Goal: Task Accomplishment & Management: Use online tool/utility

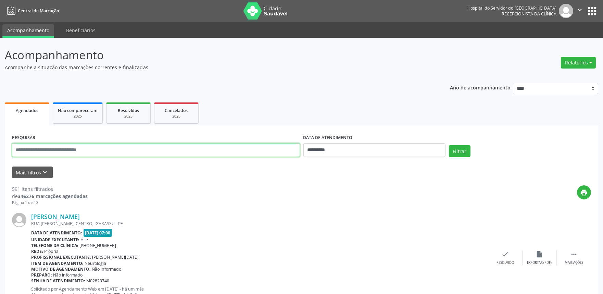
click at [142, 148] on input "text" at bounding box center [156, 150] width 288 height 14
type input "**********"
drag, startPoint x: 373, startPoint y: 151, endPoint x: 369, endPoint y: 144, distance: 8.4
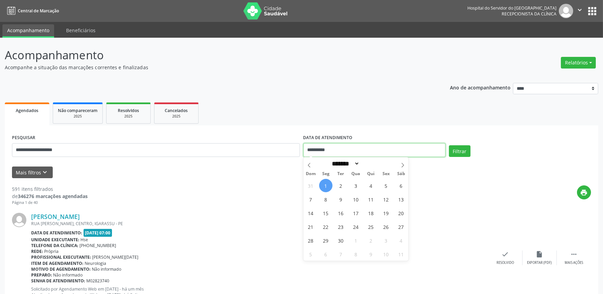
click at [373, 151] on input "**********" at bounding box center [375, 150] width 142 height 14
click at [459, 149] on button "Filtrar" at bounding box center [460, 151] width 22 height 12
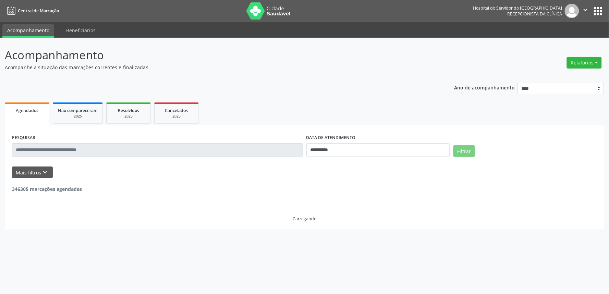
drag, startPoint x: 285, startPoint y: 118, endPoint x: 260, endPoint y: 139, distance: 32.6
click at [256, 134] on div "**********" at bounding box center [304, 165] width 599 height 128
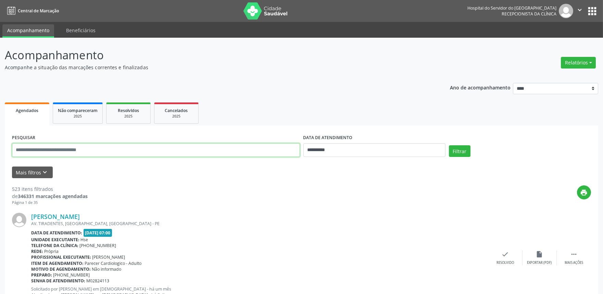
click at [149, 143] on input "text" at bounding box center [156, 150] width 288 height 14
type input "**********"
click at [360, 151] on input "**********" at bounding box center [375, 150] width 142 height 14
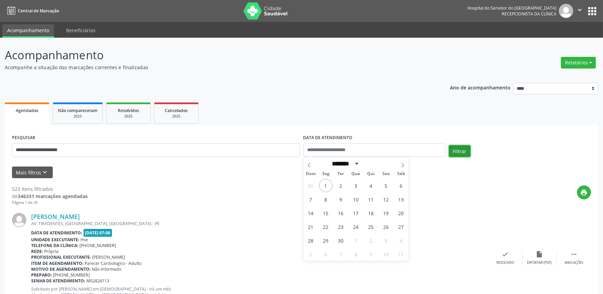
click at [462, 149] on button "Filtrar" at bounding box center [460, 151] width 22 height 12
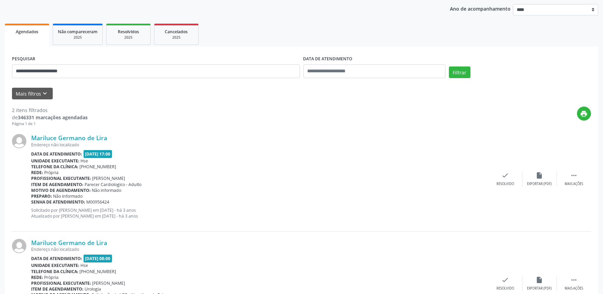
scroll to position [132, 0]
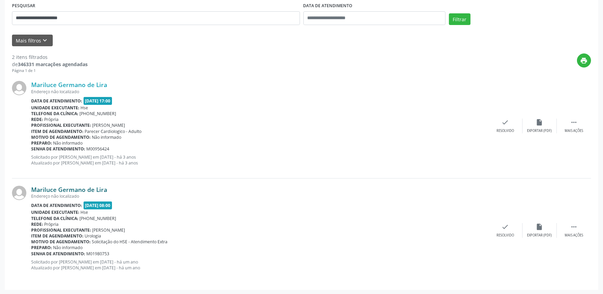
click at [71, 191] on link "Mariluce Germano de Lira" at bounding box center [69, 190] width 76 height 8
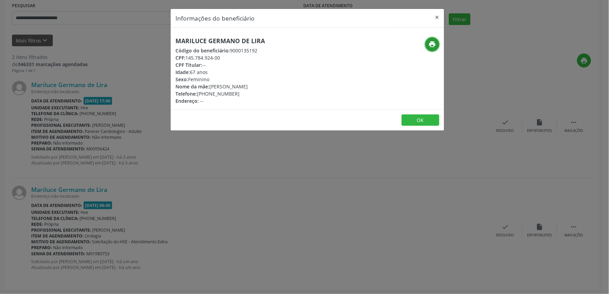
click at [439, 44] on button "print" at bounding box center [432, 44] width 14 height 14
click at [438, 17] on button "×" at bounding box center [437, 17] width 14 height 17
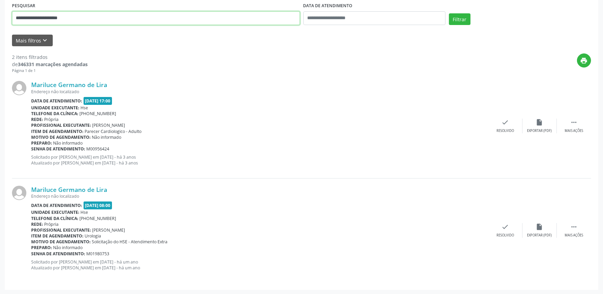
click at [101, 11] on input "**********" at bounding box center [156, 18] width 288 height 14
click at [101, 12] on input "**********" at bounding box center [156, 18] width 288 height 14
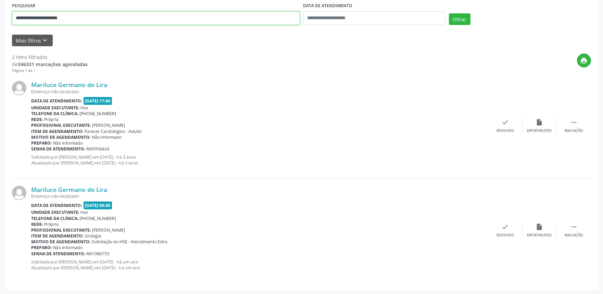
click at [99, 24] on input "**********" at bounding box center [156, 18] width 288 height 14
click at [98, 24] on input "**********" at bounding box center [156, 18] width 288 height 14
click at [96, 16] on input "**********" at bounding box center [156, 18] width 288 height 14
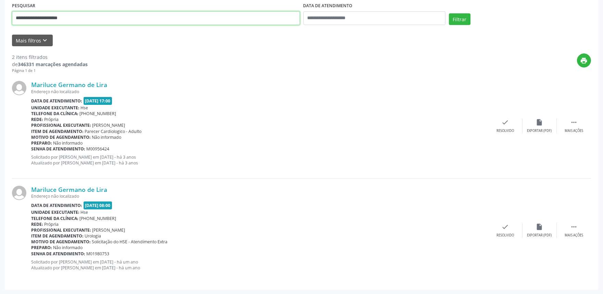
click at [96, 16] on input "**********" at bounding box center [156, 18] width 288 height 14
type input "**********"
click at [461, 21] on button "Filtrar" at bounding box center [460, 19] width 22 height 12
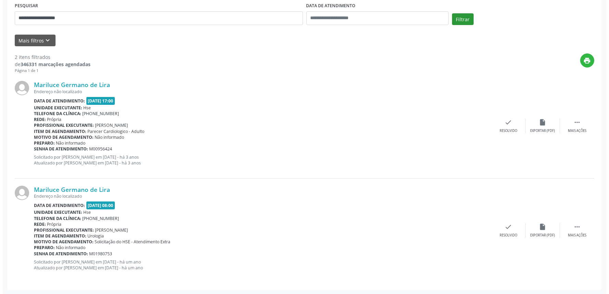
scroll to position [0, 0]
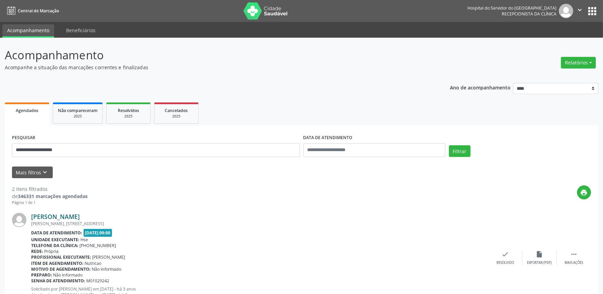
click at [80, 214] on link "Joao Rodrigues Vieira Ferraz" at bounding box center [55, 217] width 49 height 8
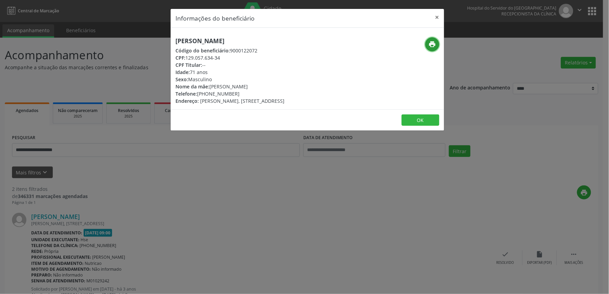
click at [436, 45] on button "print" at bounding box center [432, 44] width 14 height 14
click at [439, 19] on button "×" at bounding box center [437, 17] width 14 height 17
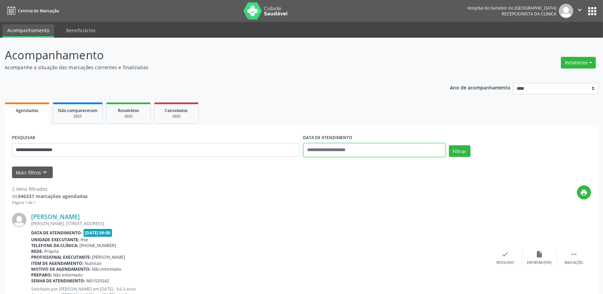
click at [402, 154] on input "text" at bounding box center [375, 150] width 142 height 14
click at [579, 59] on button "Relatórios" at bounding box center [578, 63] width 35 height 12
click at [560, 75] on link "Agendamentos" at bounding box center [560, 77] width 74 height 10
select select "*"
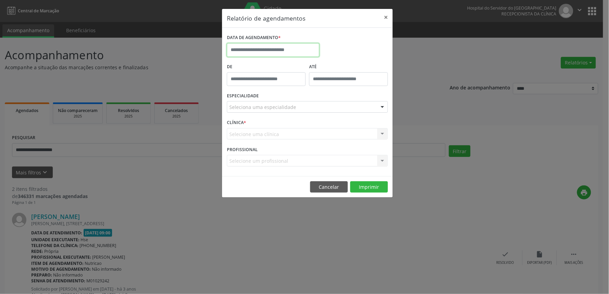
click at [288, 49] on input "text" at bounding box center [273, 50] width 93 height 14
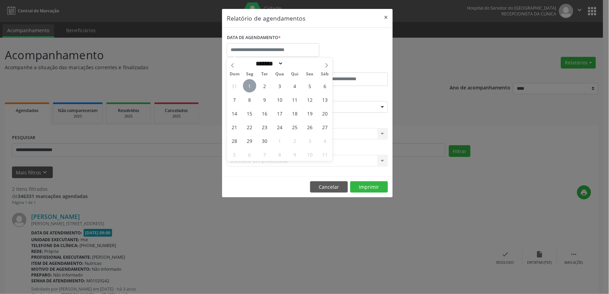
click at [245, 83] on span "1" at bounding box center [249, 85] width 13 height 13
type input "**********"
click at [245, 83] on span "1" at bounding box center [249, 85] width 13 height 13
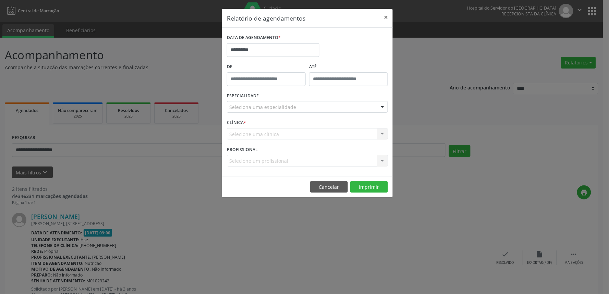
click at [384, 106] on div at bounding box center [382, 107] width 10 height 12
type input "**"
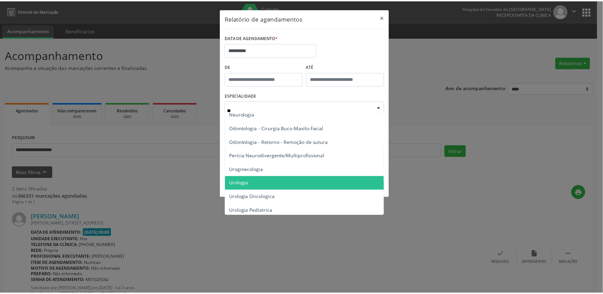
scroll to position [240, 0]
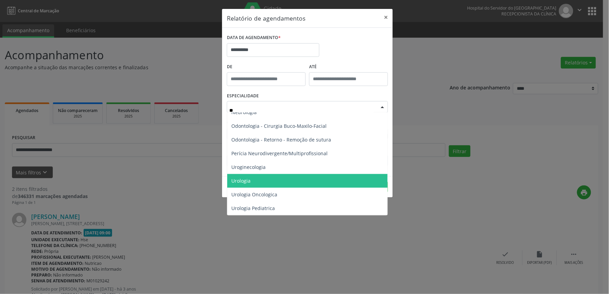
click at [287, 179] on span "Urologia" at bounding box center [307, 181] width 160 height 14
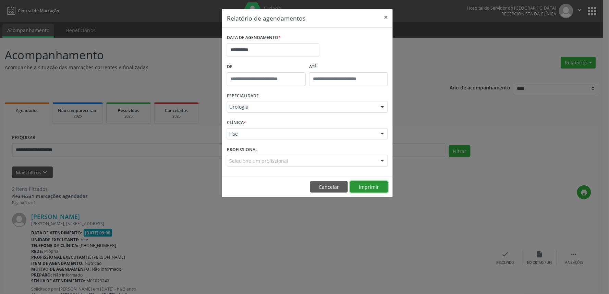
click at [363, 183] on button "Imprimir" at bounding box center [369, 187] width 38 height 12
click at [331, 187] on button "Cancelar" at bounding box center [329, 187] width 38 height 12
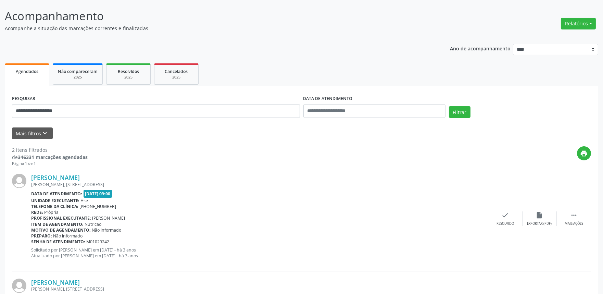
scroll to position [76, 0]
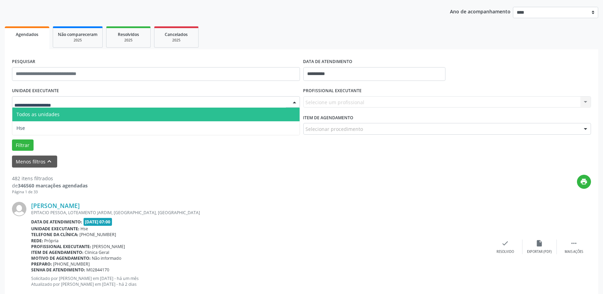
click at [70, 120] on span "Todos as unidades" at bounding box center [155, 115] width 287 height 14
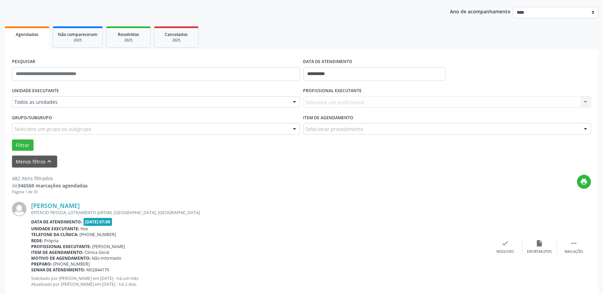
click at [69, 108] on div "UNIDADE EXECUTANTE Todos as unidades Todos as unidades Hse Nenhum resultado enc…" at bounding box center [156, 99] width 292 height 27
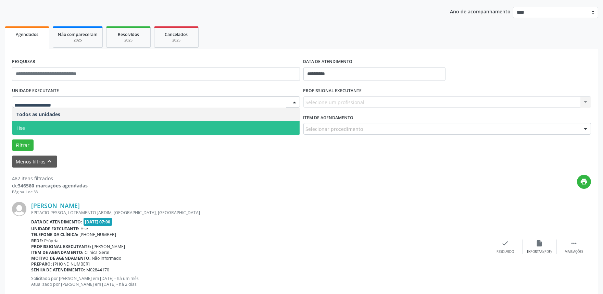
click at [70, 125] on span "Hse" at bounding box center [155, 128] width 287 height 14
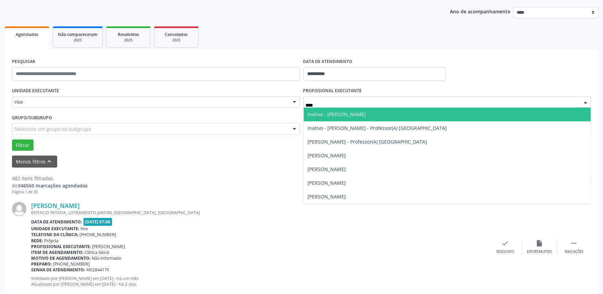
type input "*****"
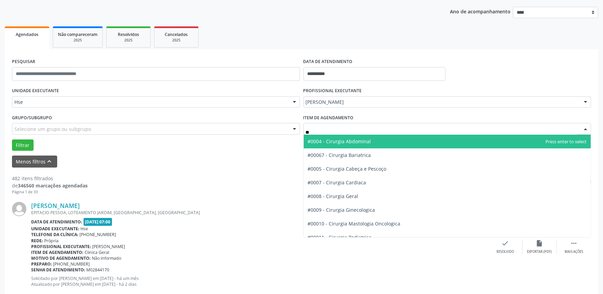
type input "***"
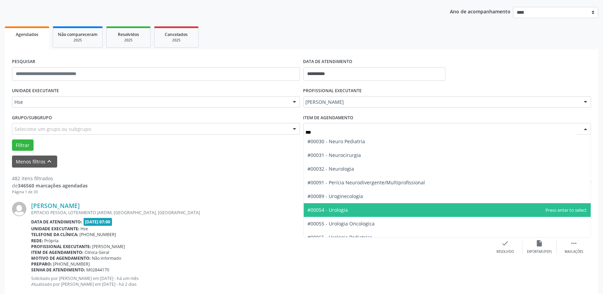
click at [342, 207] on span "#00054 - Urologia" at bounding box center [328, 210] width 40 height 7
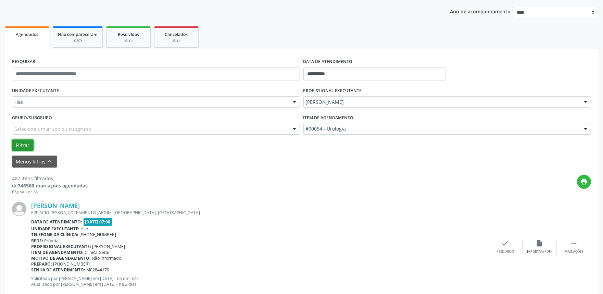
click at [25, 142] on button "Filtrar" at bounding box center [23, 145] width 22 height 12
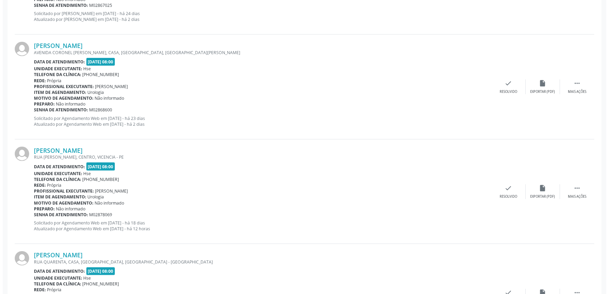
scroll to position [1302, 0]
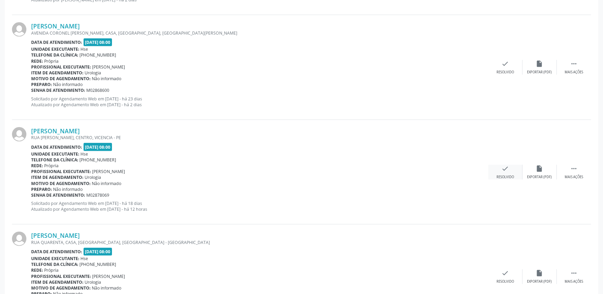
click at [507, 174] on div "check Resolvido" at bounding box center [506, 172] width 34 height 15
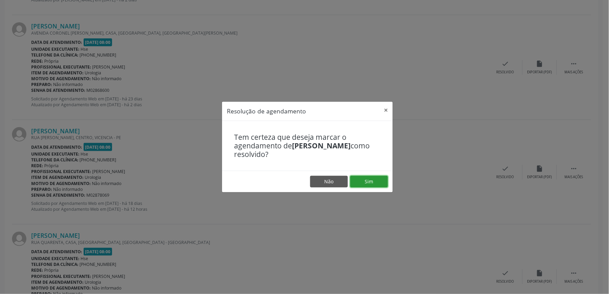
click at [359, 183] on button "Sim" at bounding box center [369, 182] width 38 height 12
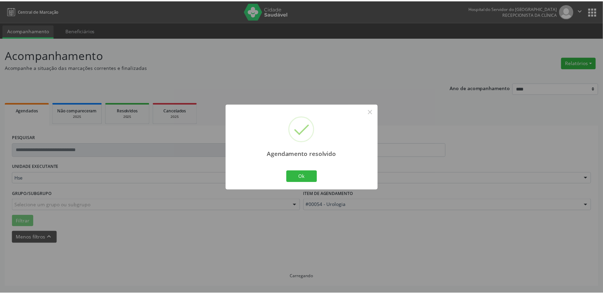
scroll to position [0, 0]
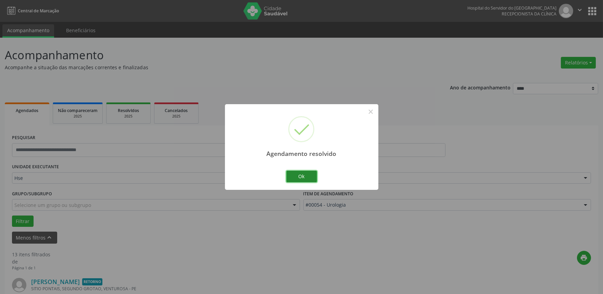
click at [307, 173] on button "Ok" at bounding box center [301, 177] width 31 height 12
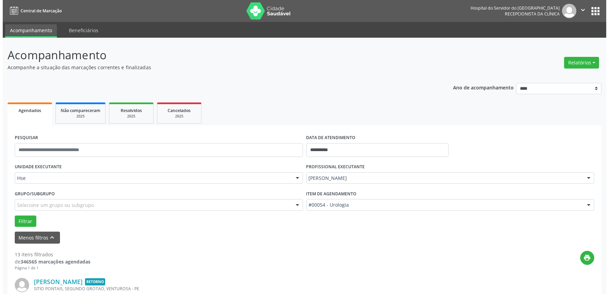
scroll to position [1077, 0]
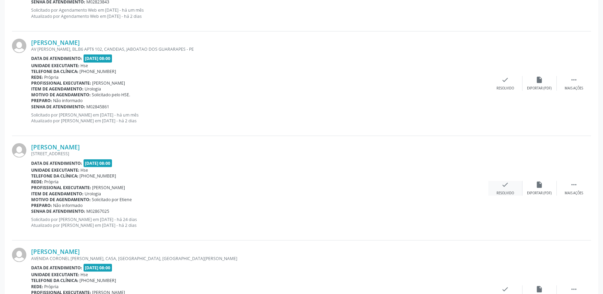
click at [502, 184] on icon "check" at bounding box center [506, 185] width 8 height 8
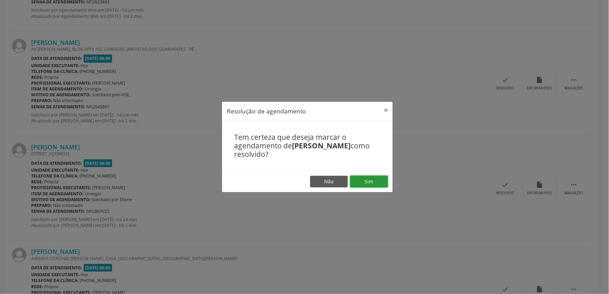
click at [379, 182] on button "Sim" at bounding box center [369, 182] width 38 height 12
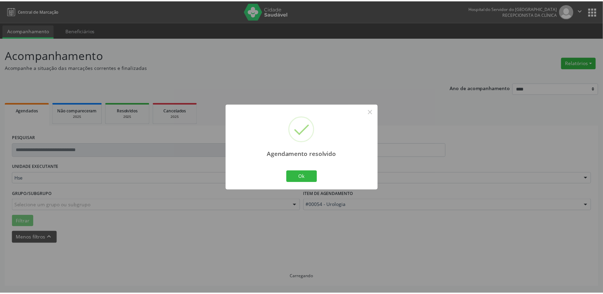
scroll to position [0, 0]
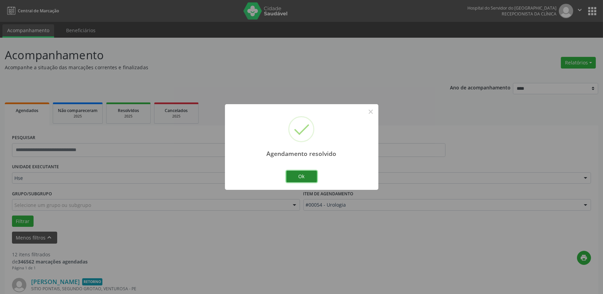
click at [297, 177] on button "Ok" at bounding box center [301, 177] width 31 height 12
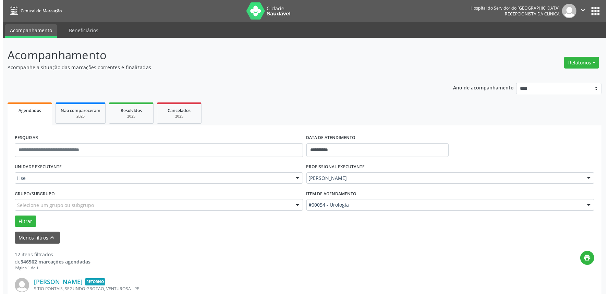
scroll to position [1077, 0]
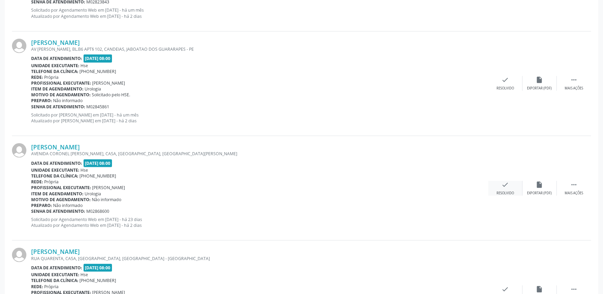
click at [510, 193] on div "Resolvido" at bounding box center [505, 193] width 17 height 5
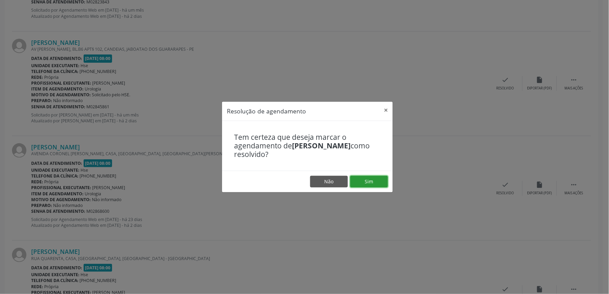
click at [361, 176] on button "Sim" at bounding box center [369, 182] width 38 height 12
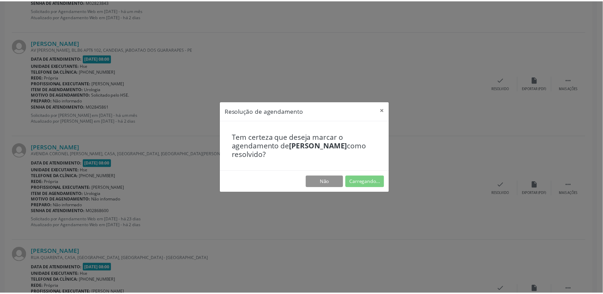
scroll to position [0, 0]
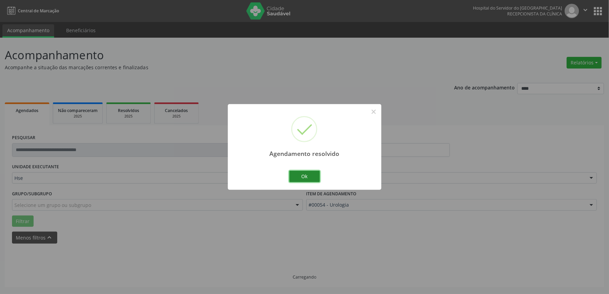
click at [303, 178] on button "Ok" at bounding box center [304, 177] width 31 height 12
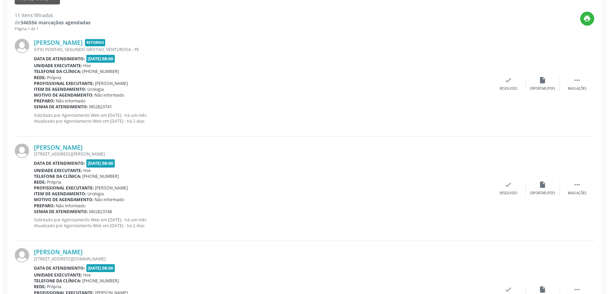
scroll to position [972, 0]
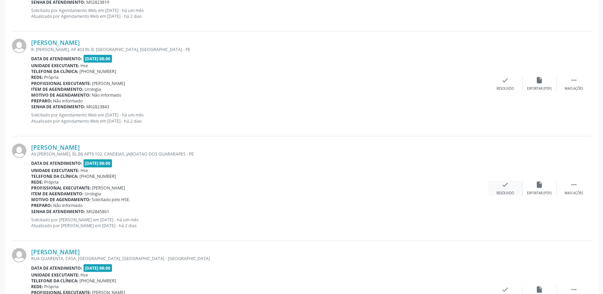
click at [505, 191] on div "Resolvido" at bounding box center [505, 193] width 17 height 5
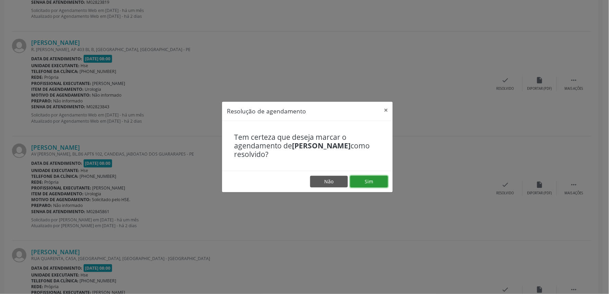
click at [359, 183] on button "Sim" at bounding box center [369, 182] width 38 height 12
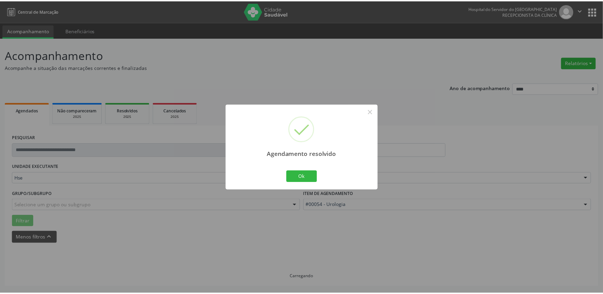
scroll to position [0, 0]
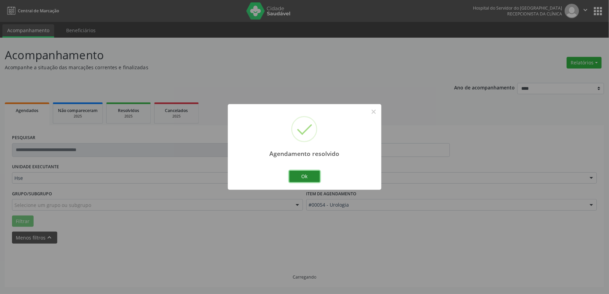
click at [317, 179] on div "Ok Cancel" at bounding box center [304, 176] width 34 height 14
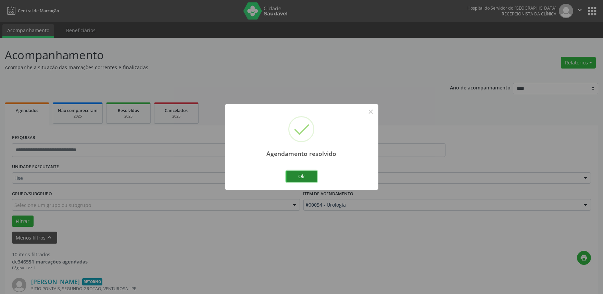
click at [304, 176] on button "Ok" at bounding box center [301, 177] width 31 height 12
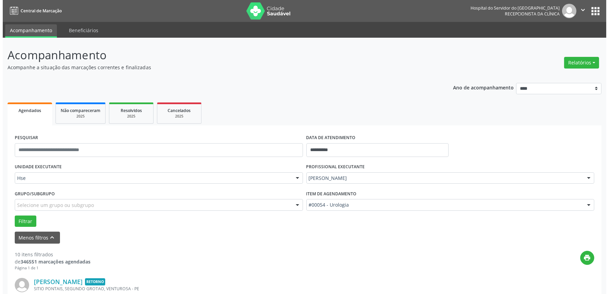
scroll to position [867, 0]
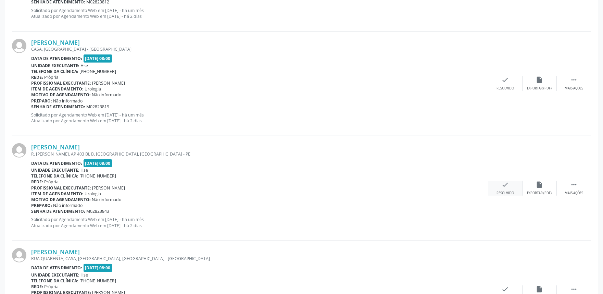
click at [502, 183] on icon "check" at bounding box center [506, 185] width 8 height 8
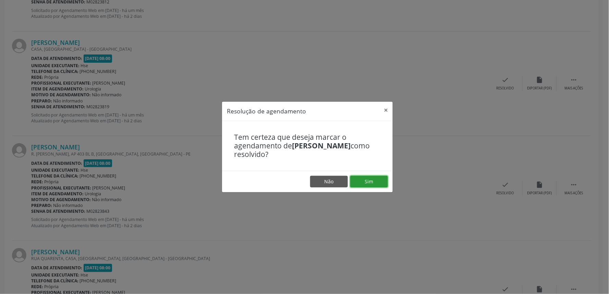
click at [379, 180] on button "Sim" at bounding box center [369, 182] width 38 height 12
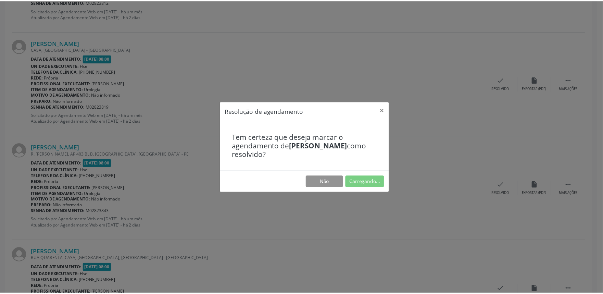
scroll to position [0, 0]
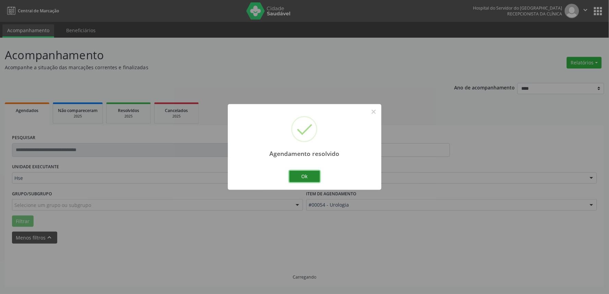
click at [306, 179] on button "Ok" at bounding box center [304, 177] width 31 height 12
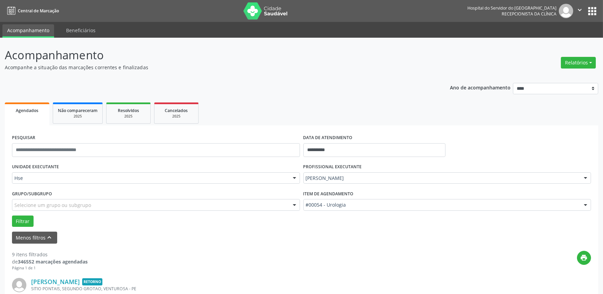
scroll to position [867, 0]
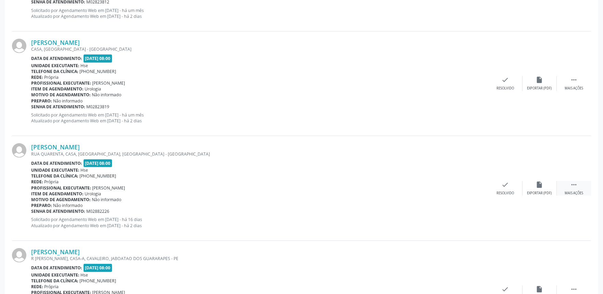
click at [563, 186] on div " Mais ações" at bounding box center [574, 188] width 34 height 15
click at [531, 190] on div "alarm_off Não compareceu" at bounding box center [540, 188] width 34 height 15
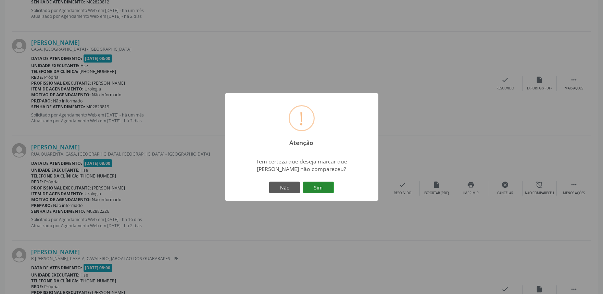
click at [315, 186] on button "Sim" at bounding box center [318, 188] width 31 height 12
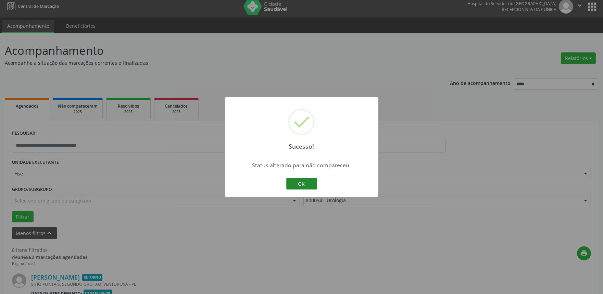
scroll to position [825, 0]
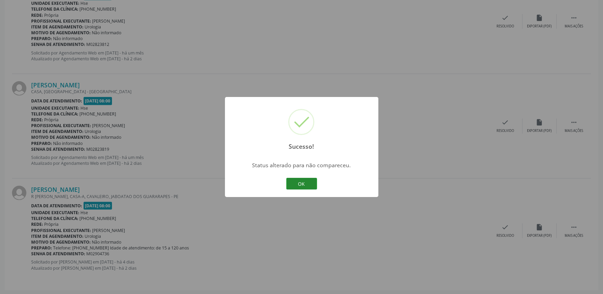
click at [308, 181] on button "OK" at bounding box center [301, 184] width 31 height 12
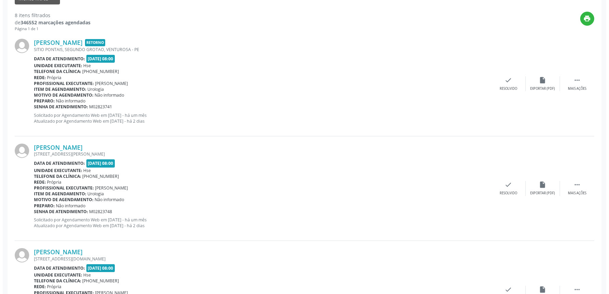
scroll to position [763, 0]
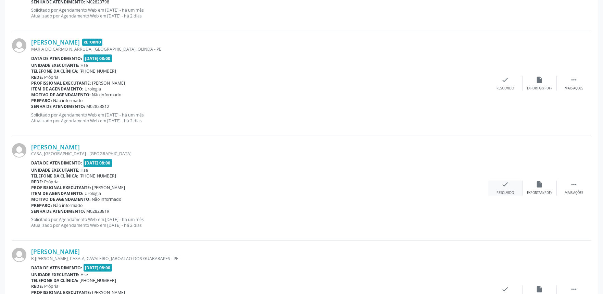
click at [500, 183] on div "check Resolvido" at bounding box center [506, 188] width 34 height 15
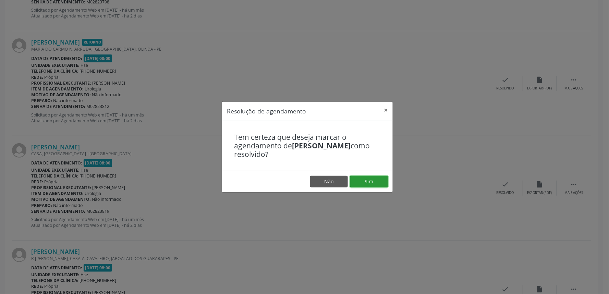
click at [364, 180] on button "Sim" at bounding box center [369, 182] width 38 height 12
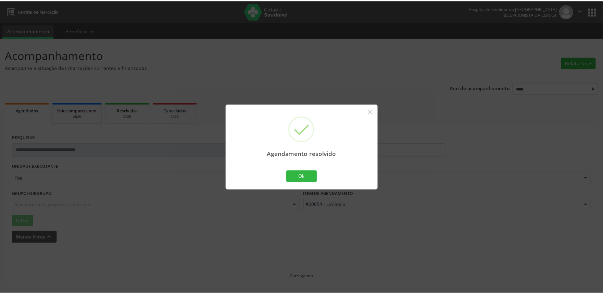
scroll to position [0, 0]
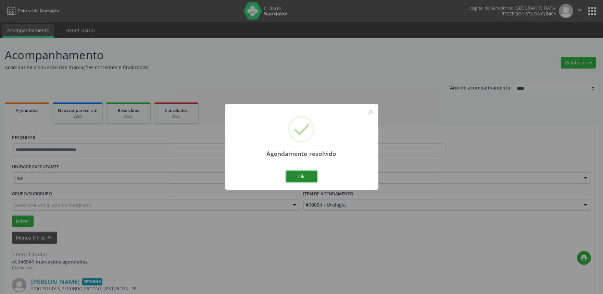
click at [310, 174] on button "Ok" at bounding box center [301, 177] width 31 height 12
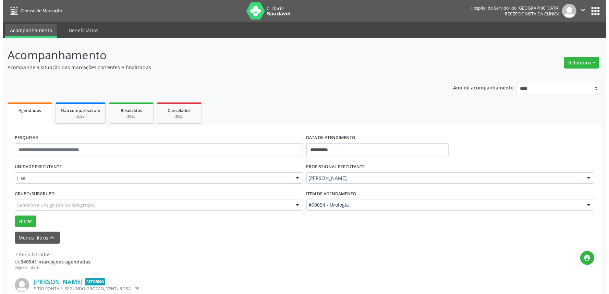
scroll to position [658, 0]
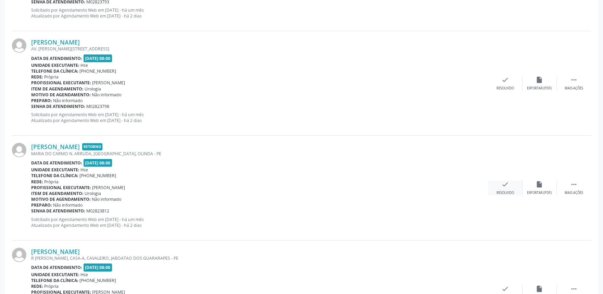
click at [497, 189] on div "check Resolvido" at bounding box center [506, 188] width 34 height 15
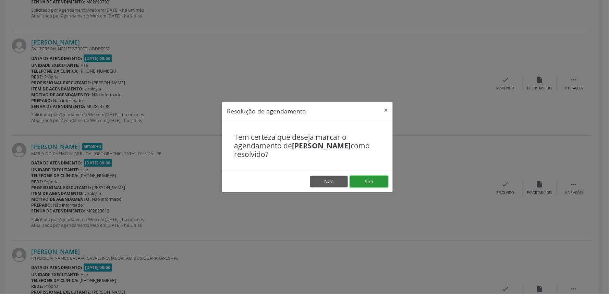
click at [372, 182] on button "Sim" at bounding box center [369, 182] width 38 height 12
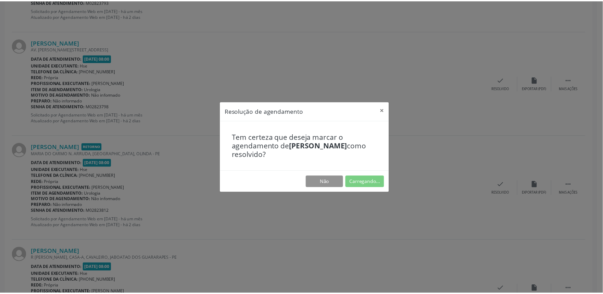
scroll to position [0, 0]
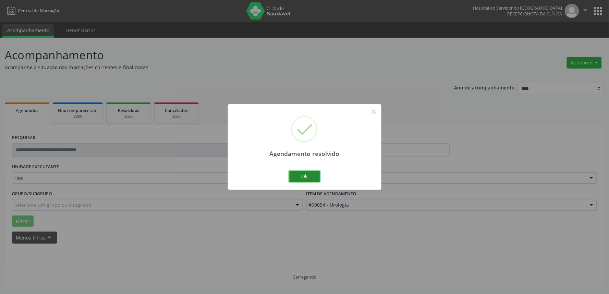
click at [296, 180] on button "Ok" at bounding box center [304, 177] width 31 height 12
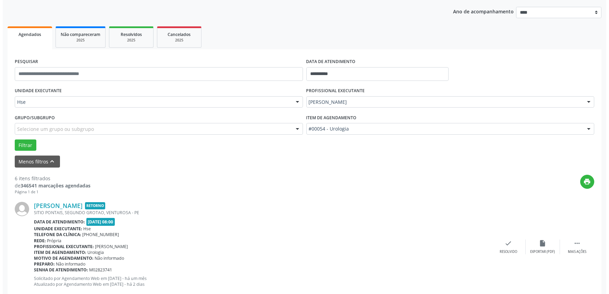
scroll to position [553, 0]
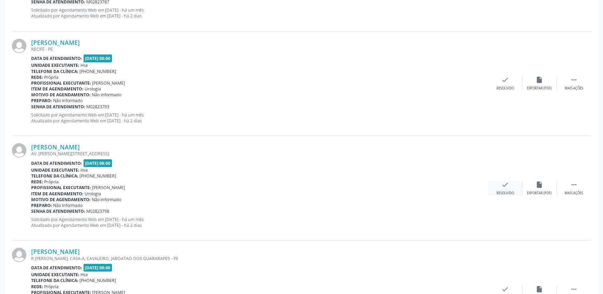
click at [515, 190] on div "check Resolvido" at bounding box center [506, 188] width 34 height 15
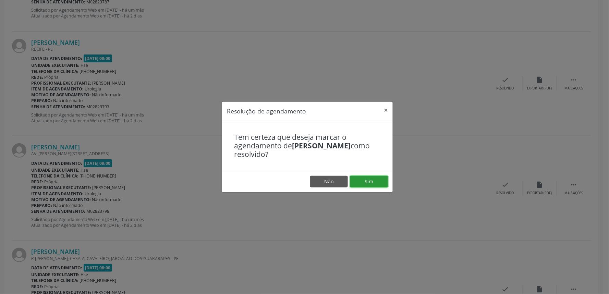
click at [371, 180] on button "Sim" at bounding box center [369, 182] width 38 height 12
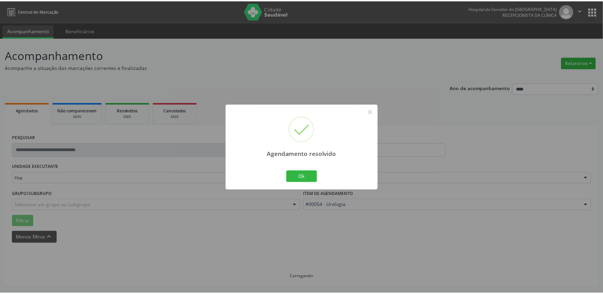
scroll to position [0, 0]
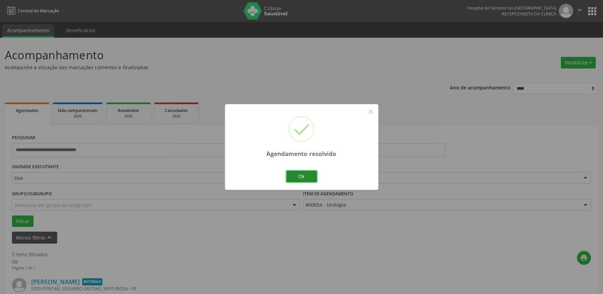
click at [316, 181] on button "Ok" at bounding box center [301, 177] width 31 height 12
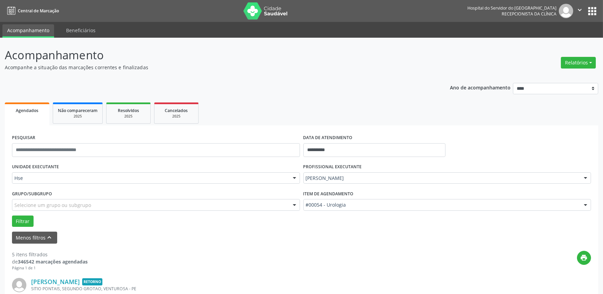
scroll to position [449, 0]
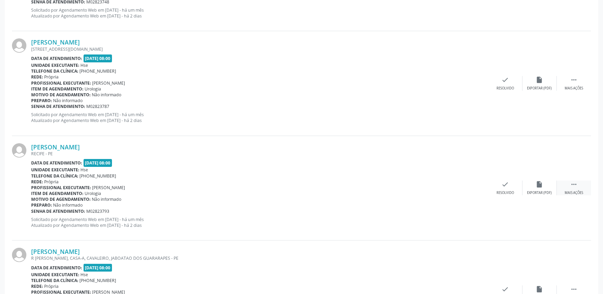
click at [575, 187] on icon "" at bounding box center [575, 185] width 8 height 8
click at [530, 191] on div "Não compareceu" at bounding box center [539, 193] width 29 height 5
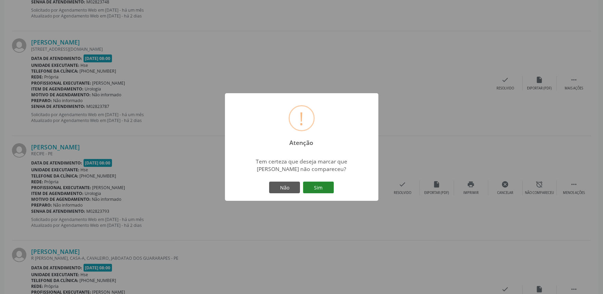
click at [311, 183] on button "Sim" at bounding box center [318, 188] width 31 height 12
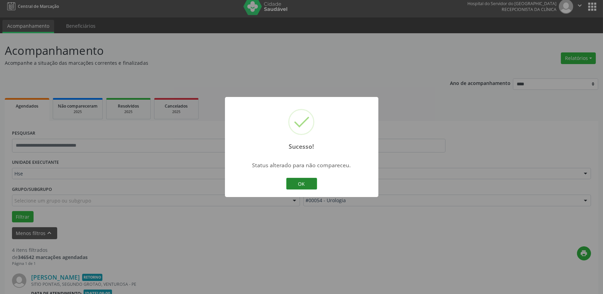
scroll to position [406, 0]
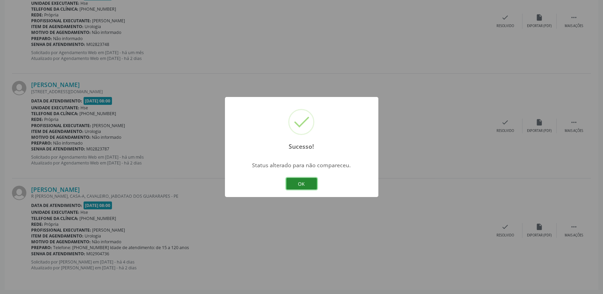
click at [302, 185] on button "OK" at bounding box center [301, 184] width 31 height 12
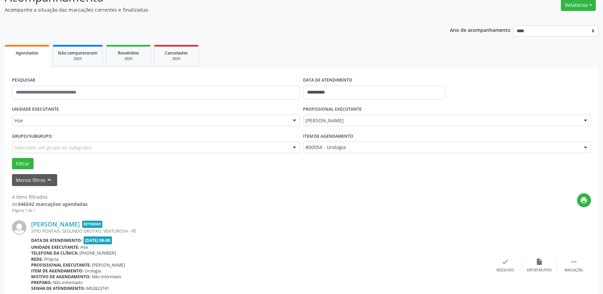
scroll to position [344, 0]
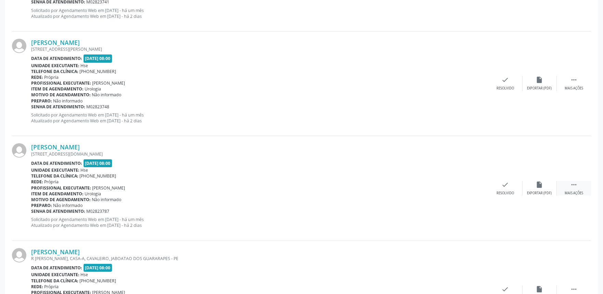
click at [586, 186] on div " Mais ações" at bounding box center [574, 188] width 34 height 15
click at [550, 192] on div "Não compareceu" at bounding box center [539, 193] width 29 height 5
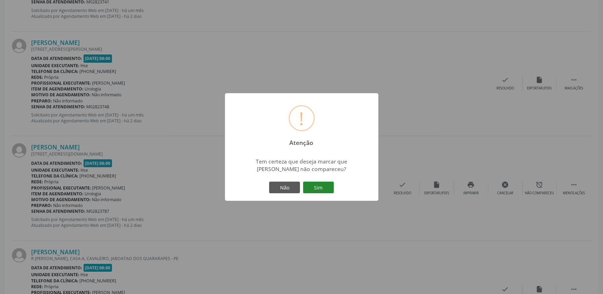
click at [319, 185] on button "Sim" at bounding box center [318, 188] width 31 height 12
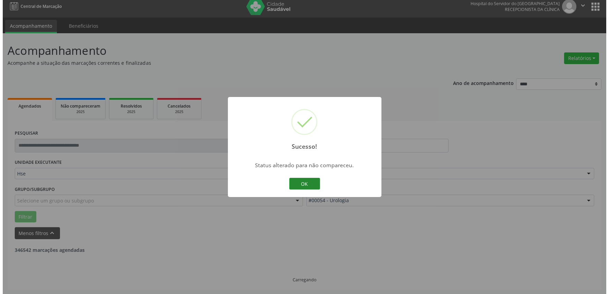
scroll to position [302, 0]
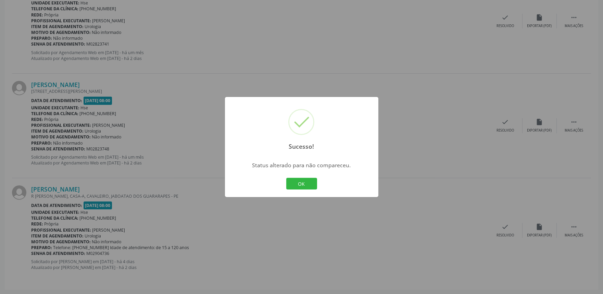
click at [316, 173] on div "Sucesso! × Status alterado para não compareceu. OK Cancel" at bounding box center [302, 147] width 154 height 100
click at [311, 180] on button "OK" at bounding box center [301, 184] width 31 height 12
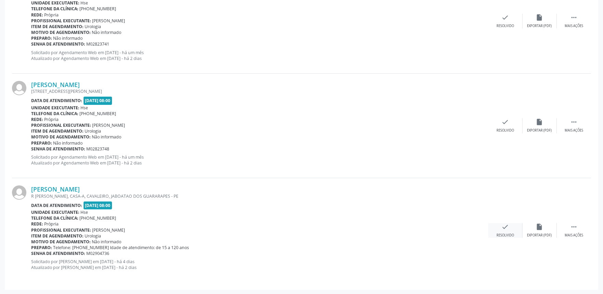
click at [497, 228] on div "check Resolvido" at bounding box center [506, 230] width 34 height 15
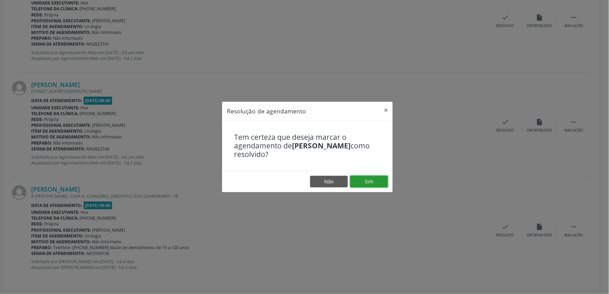
click at [379, 180] on button "Sim" at bounding box center [369, 182] width 38 height 12
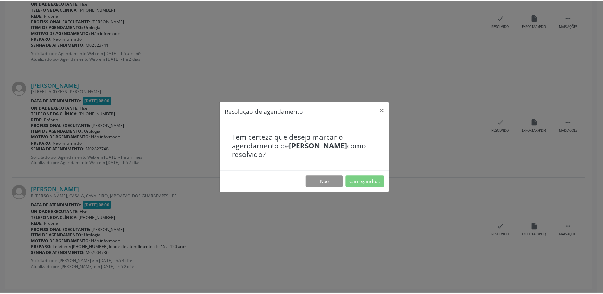
scroll to position [0, 0]
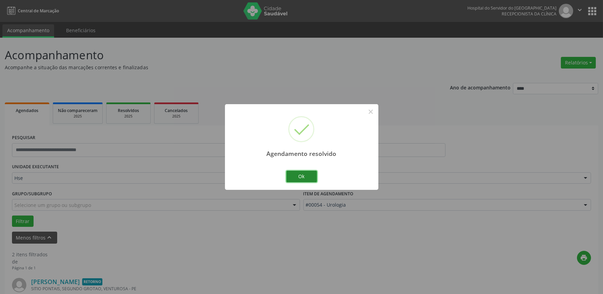
click at [299, 175] on button "Ok" at bounding box center [301, 177] width 31 height 12
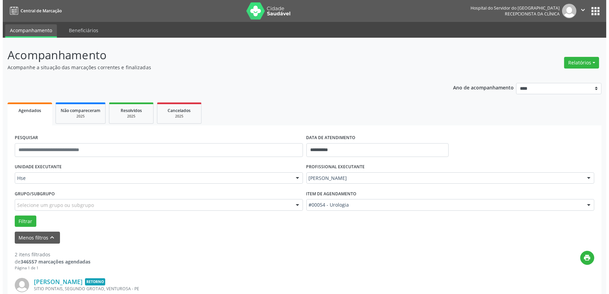
scroll to position [197, 0]
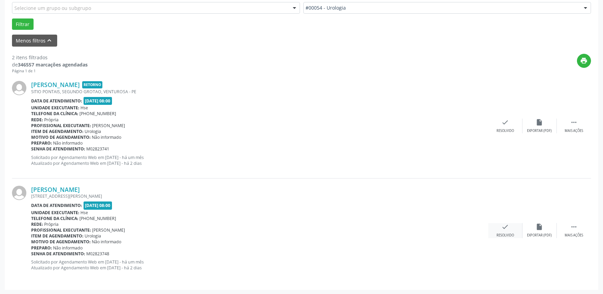
click at [494, 230] on div "check Resolvido" at bounding box center [506, 230] width 34 height 15
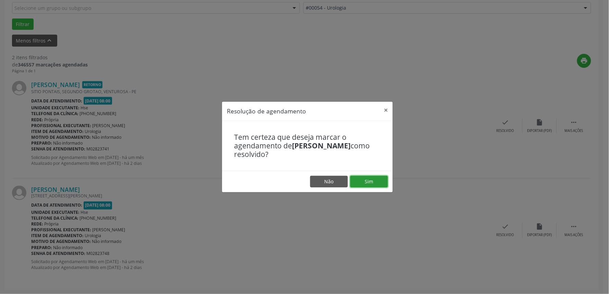
click at [379, 186] on button "Sim" at bounding box center [369, 182] width 38 height 12
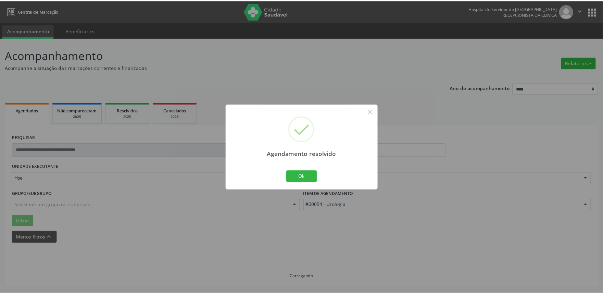
scroll to position [0, 0]
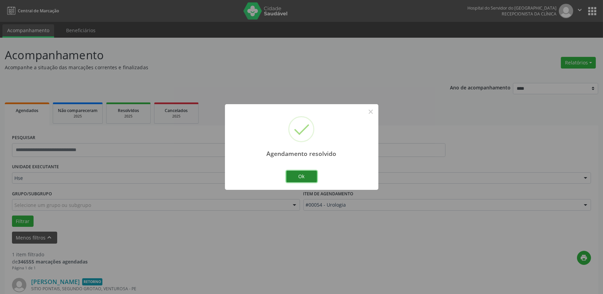
click at [308, 177] on button "Ok" at bounding box center [301, 177] width 31 height 12
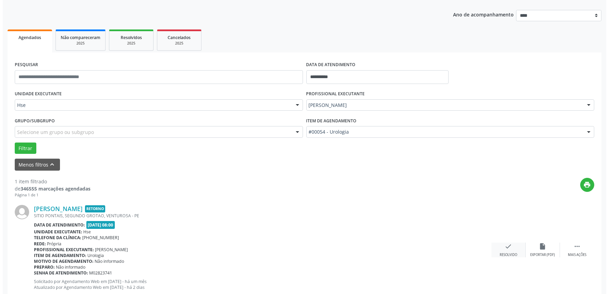
scroll to position [76, 0]
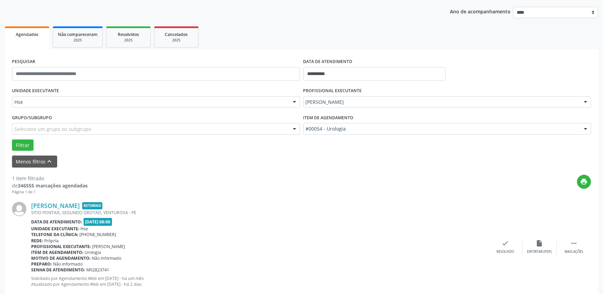
click at [508, 237] on div "[PERSON_NAME] Retorno SITIO PONTAIS, SEGUNDO GROTAO, VENTUROSA - PE Data de ate…" at bounding box center [301, 247] width 579 height 104
click at [502, 252] on div "Resolvido" at bounding box center [505, 251] width 17 height 5
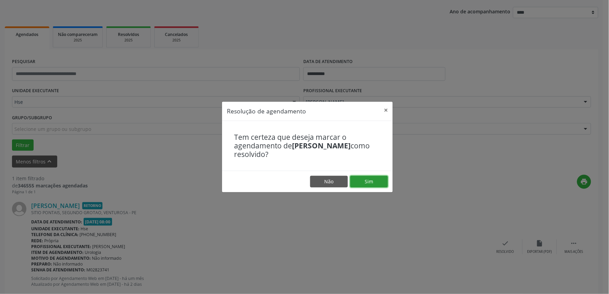
click at [368, 182] on button "Sim" at bounding box center [369, 182] width 38 height 12
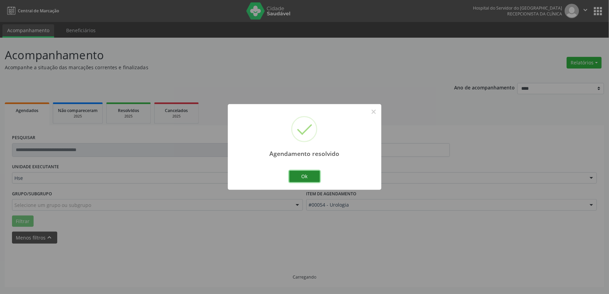
click at [299, 176] on button "Ok" at bounding box center [304, 177] width 31 height 12
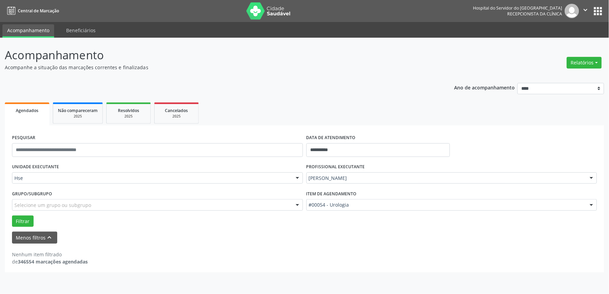
click at [319, 244] on div "Nenhum item filtrado de 346554 marcações agendadas" at bounding box center [304, 255] width 585 height 22
click at [329, 284] on div "**********" at bounding box center [304, 166] width 609 height 256
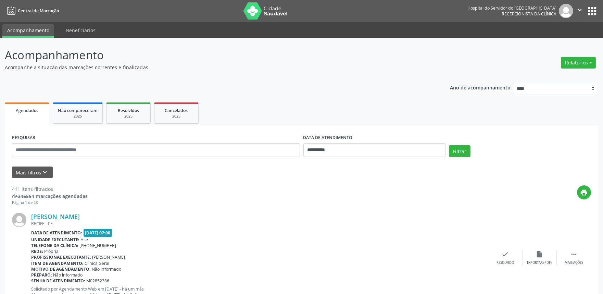
scroll to position [76, 0]
